Goal: Transaction & Acquisition: Purchase product/service

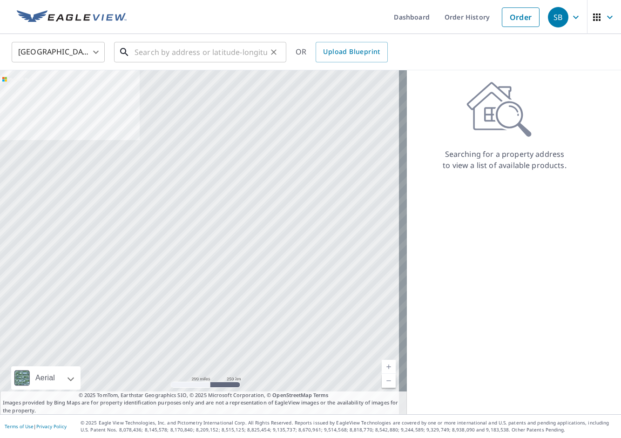
click at [168, 46] on input "text" at bounding box center [201, 52] width 133 height 26
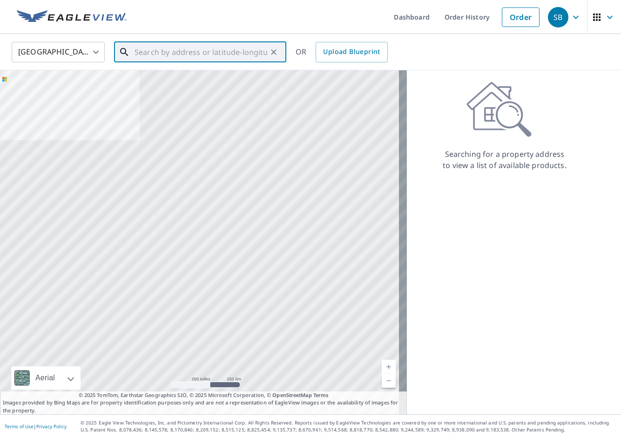
paste input "[STREET_ADDRESS][PERSON_NAME]"
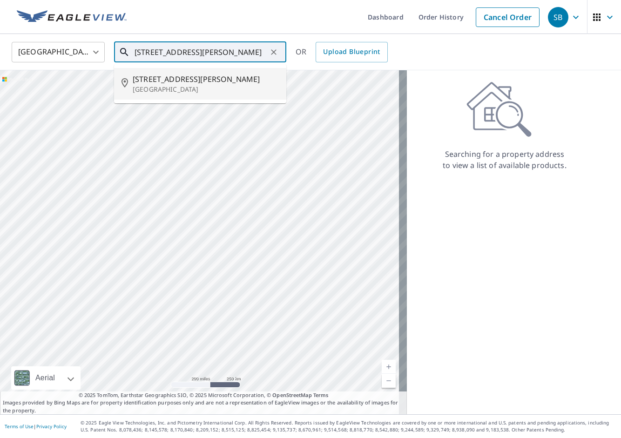
click at [196, 81] on span "[STREET_ADDRESS][PERSON_NAME]" at bounding box center [206, 79] width 146 height 11
type input "[STREET_ADDRESS][PERSON_NAME]"
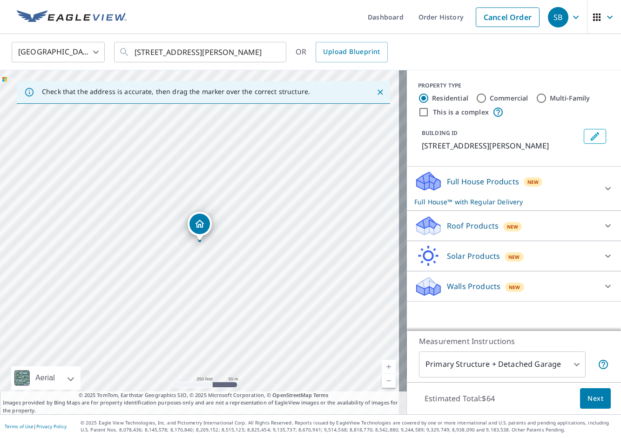
click at [524, 230] on div "Roof Products New" at bounding box center [505, 226] width 182 height 22
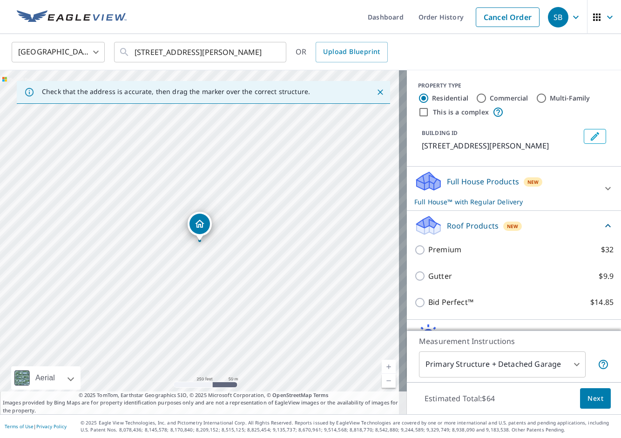
click at [434, 246] on p "Premium" at bounding box center [444, 250] width 33 height 12
click at [428, 246] on input "Premium $32" at bounding box center [421, 249] width 14 height 11
checkbox input "true"
checkbox input "false"
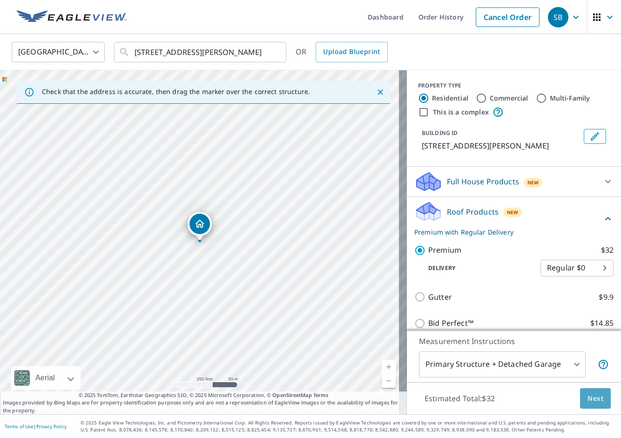
click at [590, 403] on span "Next" at bounding box center [595, 399] width 16 height 12
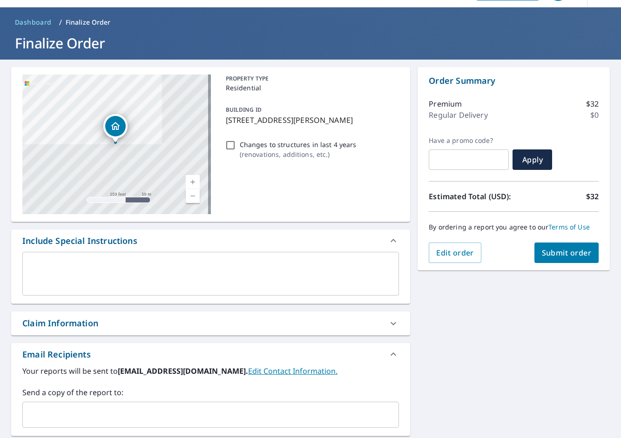
scroll to position [78, 0]
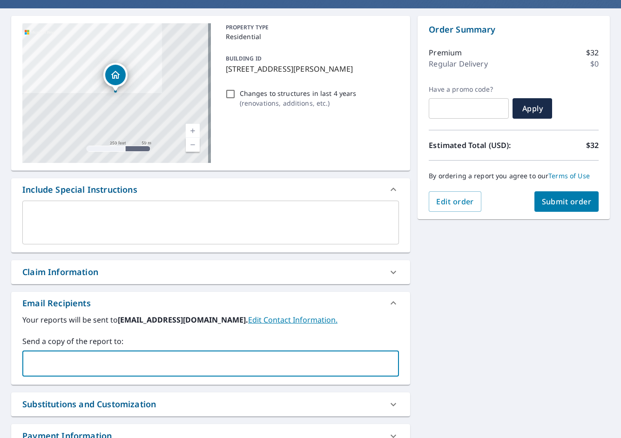
click at [110, 371] on input "text" at bounding box center [204, 364] width 354 height 18
paste input "[PERSON_NAME][EMAIL_ADDRESS][DOMAIN_NAME]"
type input "[PERSON_NAME][EMAIL_ADDRESS][DOMAIN_NAME]"
checkbox input "true"
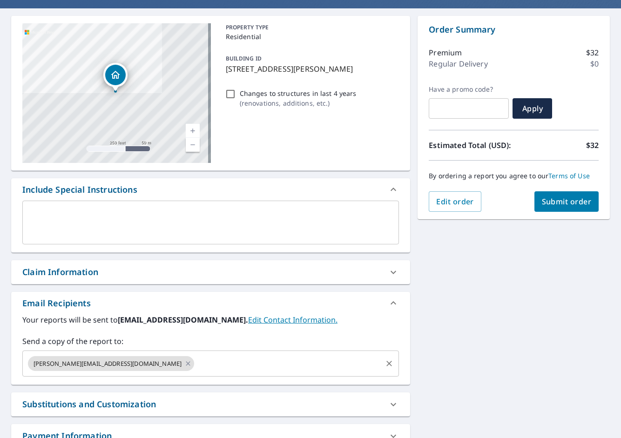
click at [224, 366] on input "text" at bounding box center [288, 364] width 185 height 18
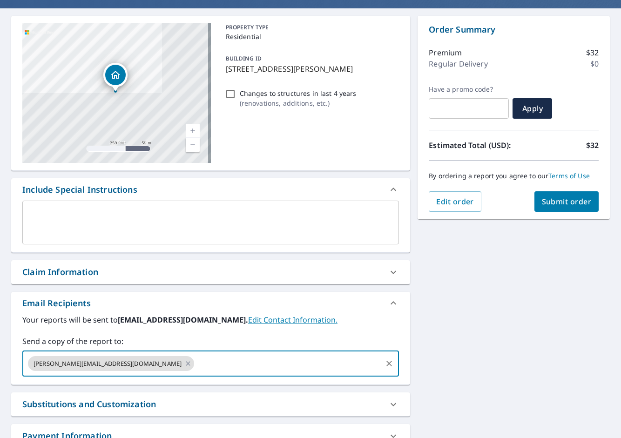
paste input "[PERSON_NAME][EMAIL_ADDRESS][PERSON_NAME][DOMAIN_NAME]"
type input "[PERSON_NAME][EMAIL_ADDRESS][PERSON_NAME][DOMAIN_NAME]"
checkbox input "true"
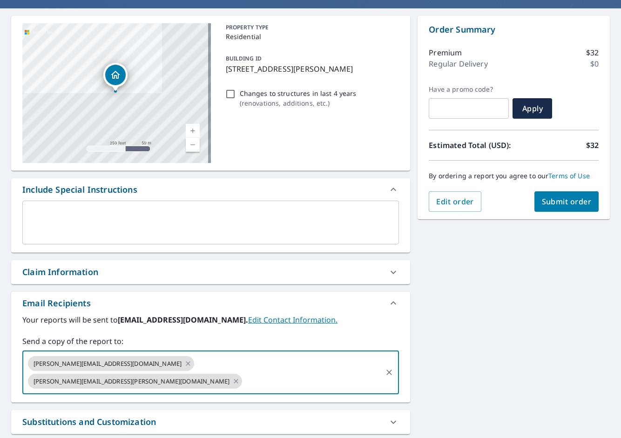
click at [301, 372] on input "text" at bounding box center [311, 381] width 137 height 18
paste input "[PERSON_NAME][EMAIL_ADDRESS][PERSON_NAME][DOMAIN_NAME]"
type input "[PERSON_NAME][EMAIL_ADDRESS][PERSON_NAME][DOMAIN_NAME]"
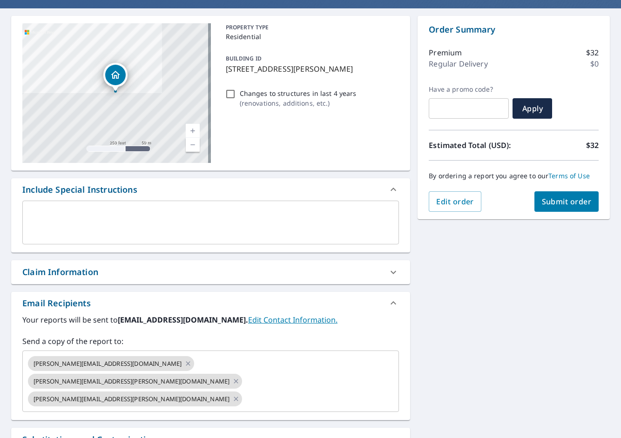
click at [483, 348] on div "[STREET_ADDRESS][PERSON_NAME] Aerial Road A standard road map Aerial A detailed…" at bounding box center [310, 264] width 621 height 512
click at [549, 209] on button "Submit order" at bounding box center [566, 201] width 65 height 20
checkbox input "true"
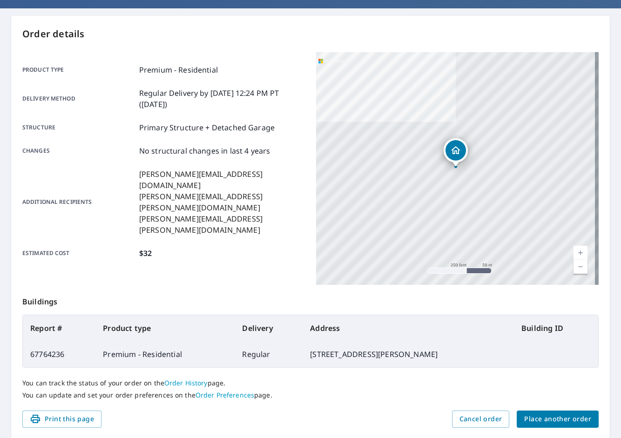
click at [581, 418] on span "Place another order" at bounding box center [557, 419] width 67 height 12
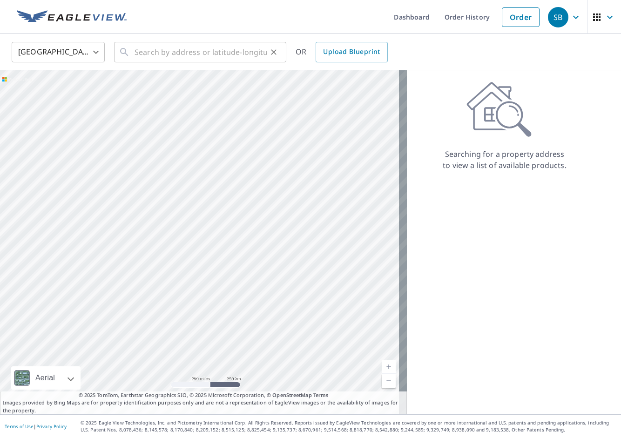
drag, startPoint x: 173, startPoint y: 32, endPoint x: 170, endPoint y: 46, distance: 14.3
click at [170, 43] on div "Dashboard Order History Order SB [GEOGRAPHIC_DATA] [GEOGRAPHIC_DATA] ​ ​ OR Upl…" at bounding box center [310, 219] width 621 height 438
click at [169, 46] on input "text" at bounding box center [201, 52] width 133 height 26
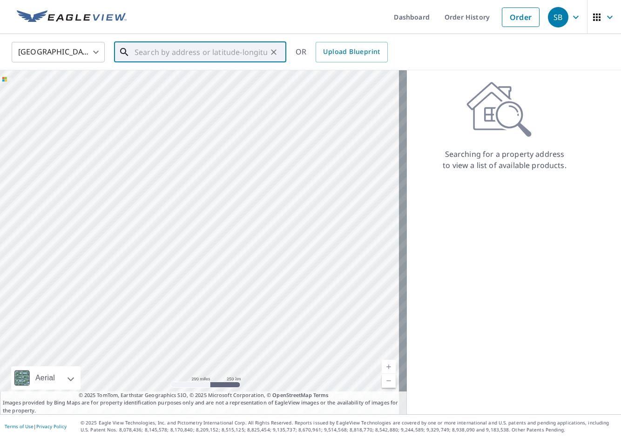
paste input "[STREET_ADDRESS]"
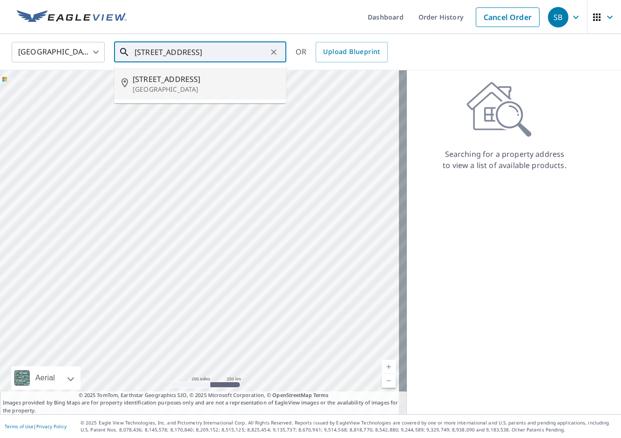
click at [197, 71] on li "[STREET_ADDRESS]" at bounding box center [200, 84] width 172 height 32
type input "[STREET_ADDRESS]"
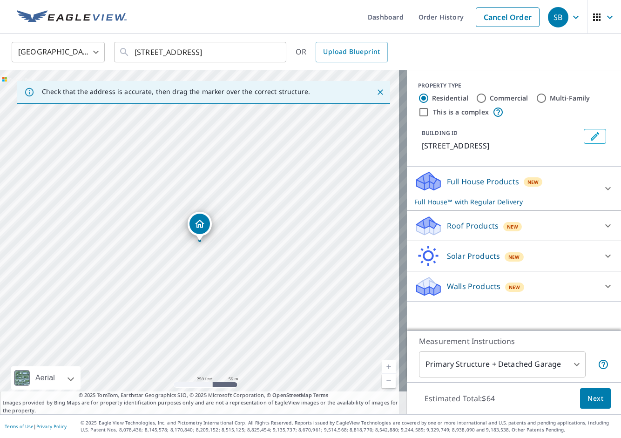
click at [486, 228] on p "Roof Products" at bounding box center [473, 225] width 52 height 11
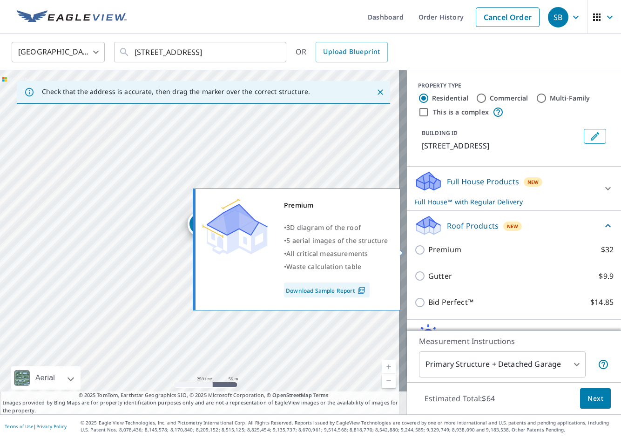
click at [428, 254] on p "Premium" at bounding box center [444, 250] width 33 height 12
click at [424, 254] on input "Premium $32" at bounding box center [421, 249] width 14 height 11
checkbox input "true"
checkbox input "false"
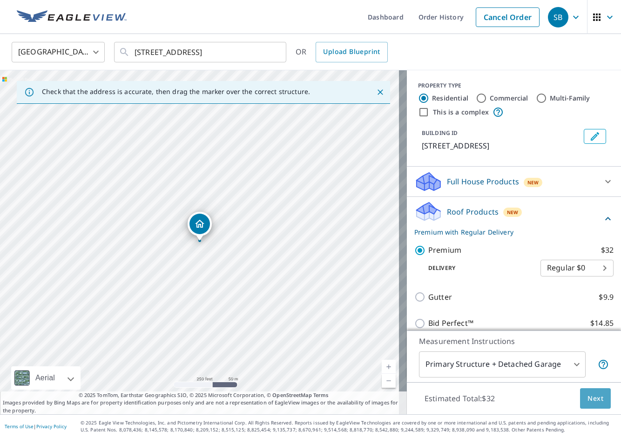
click at [588, 402] on span "Next" at bounding box center [595, 399] width 16 height 12
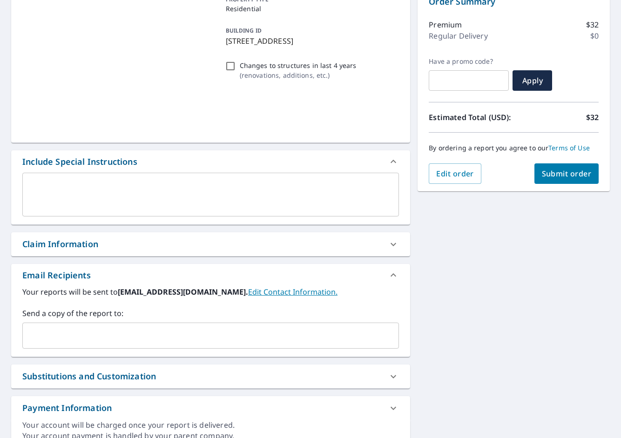
scroll to position [108, 0]
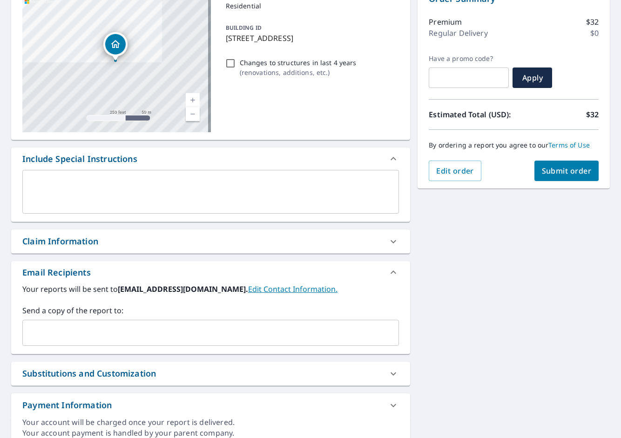
click at [169, 329] on input "text" at bounding box center [204, 333] width 354 height 18
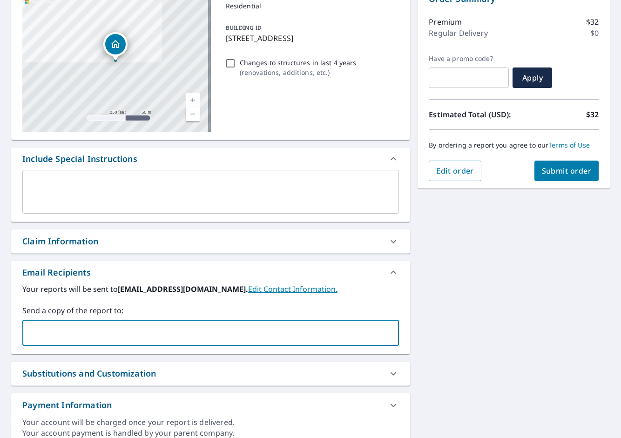
paste input "[PERSON_NAME][EMAIL_ADDRESS][DOMAIN_NAME]"
type input "[PERSON_NAME][EMAIL_ADDRESS][DOMAIN_NAME]"
checkbox input "true"
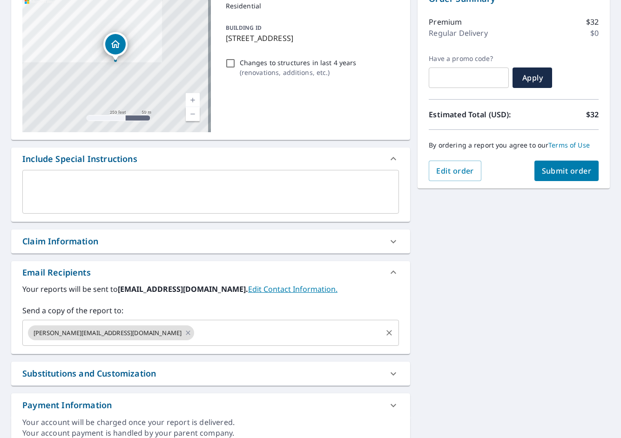
click at [203, 333] on input "text" at bounding box center [288, 333] width 185 height 18
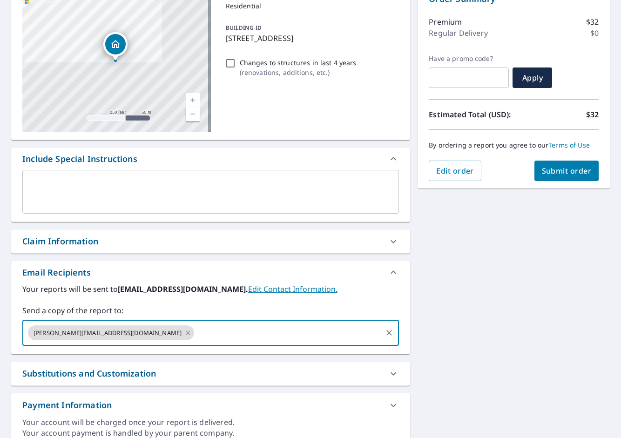
paste input "[PERSON_NAME][EMAIL_ADDRESS][PERSON_NAME][DOMAIN_NAME]"
type input "[PERSON_NAME][EMAIL_ADDRESS][PERSON_NAME][DOMAIN_NAME]"
checkbox input "true"
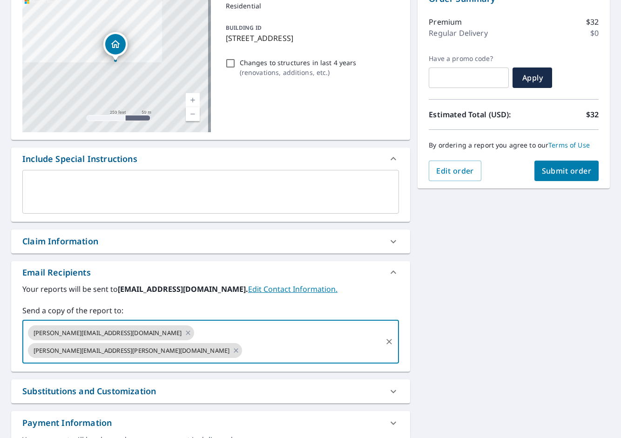
click at [294, 342] on input "text" at bounding box center [311, 351] width 137 height 18
paste input "[PERSON_NAME][EMAIL_ADDRESS][PERSON_NAME][DOMAIN_NAME]"
type input "[PERSON_NAME][EMAIL_ADDRESS][PERSON_NAME][DOMAIN_NAME]"
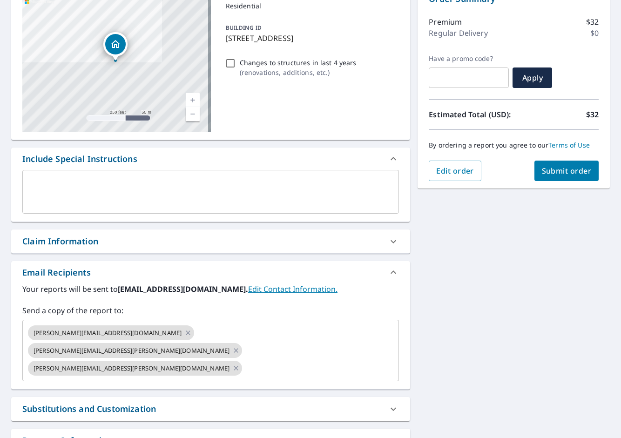
click at [490, 331] on div "[STREET_ADDRESS] Aerial Road A standard road map Aerial A detailed look from ab…" at bounding box center [310, 234] width 621 height 512
click at [546, 171] on span "Submit order" at bounding box center [567, 171] width 50 height 10
checkbox input "true"
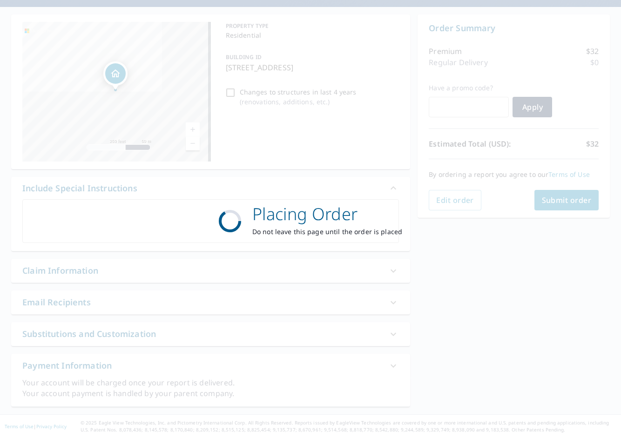
scroll to position [79, 0]
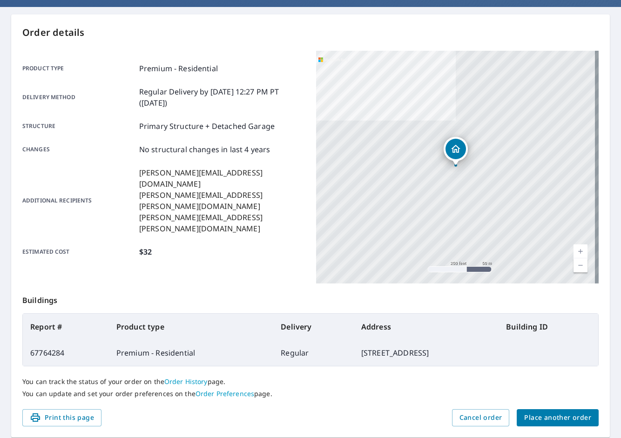
click at [566, 416] on span "Place another order" at bounding box center [557, 418] width 67 height 12
